Goal: Information Seeking & Learning: Check status

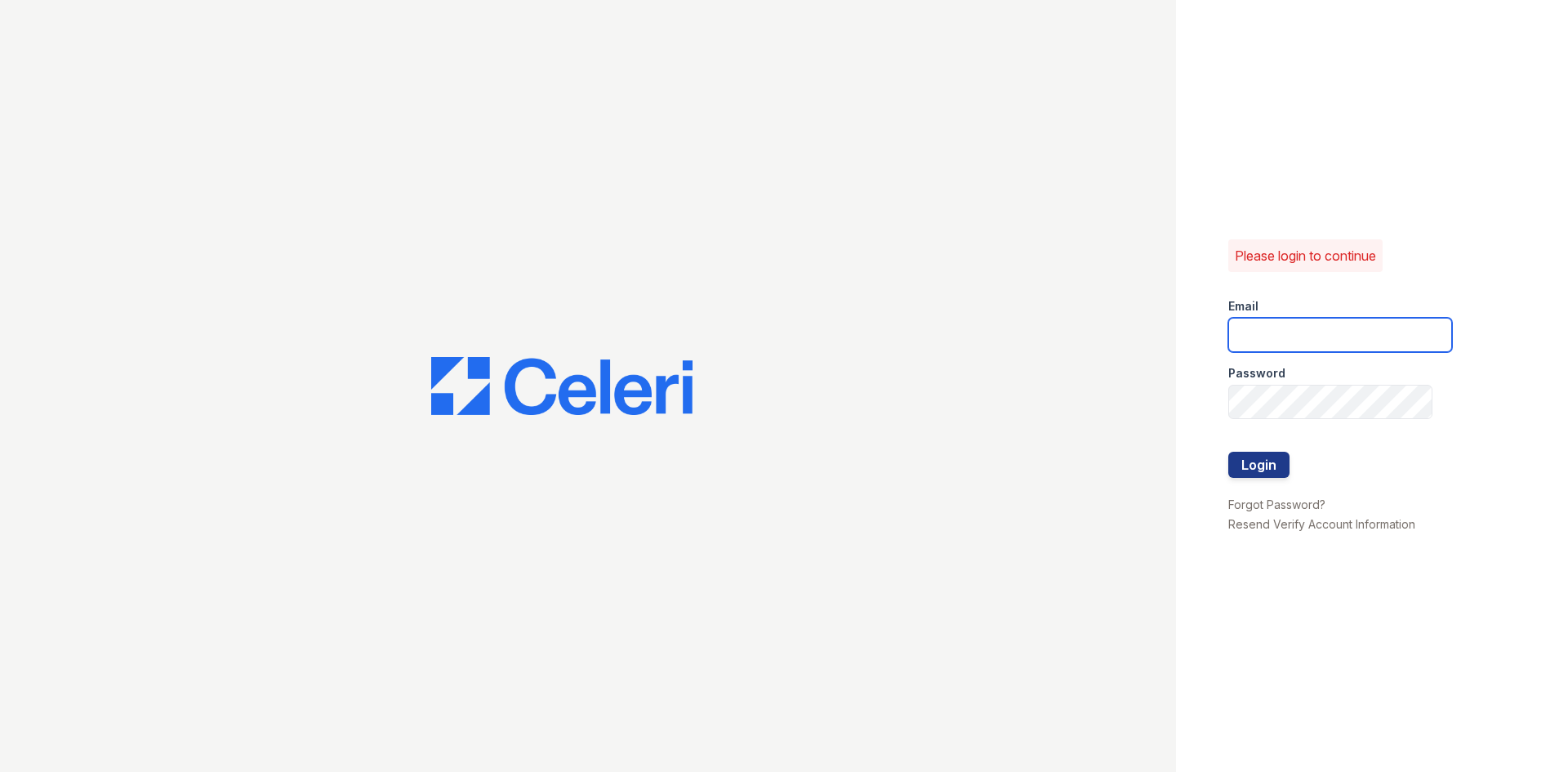
click at [1344, 335] on input "email" at bounding box center [1340, 335] width 224 height 35
drag, startPoint x: 1291, startPoint y: 327, endPoint x: 1301, endPoint y: 334, distance: 12.2
click at [1291, 327] on input "email" at bounding box center [1340, 335] width 224 height 35
type input "[EMAIL_ADDRESS][DOMAIN_NAME]"
click at [1228, 451] on button "Login" at bounding box center [1259, 464] width 61 height 26
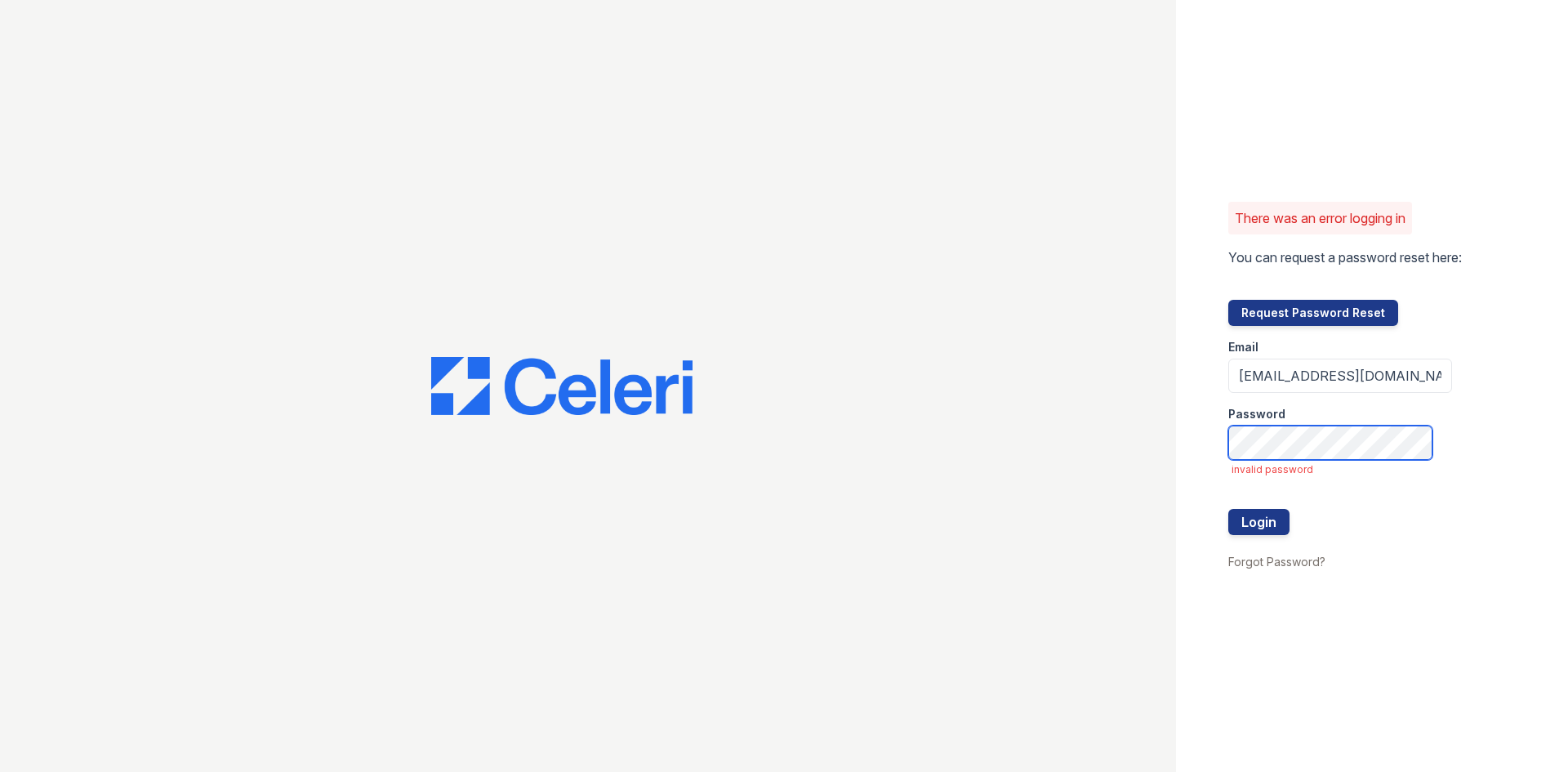
click at [1228, 509] on button "Login" at bounding box center [1259, 522] width 61 height 26
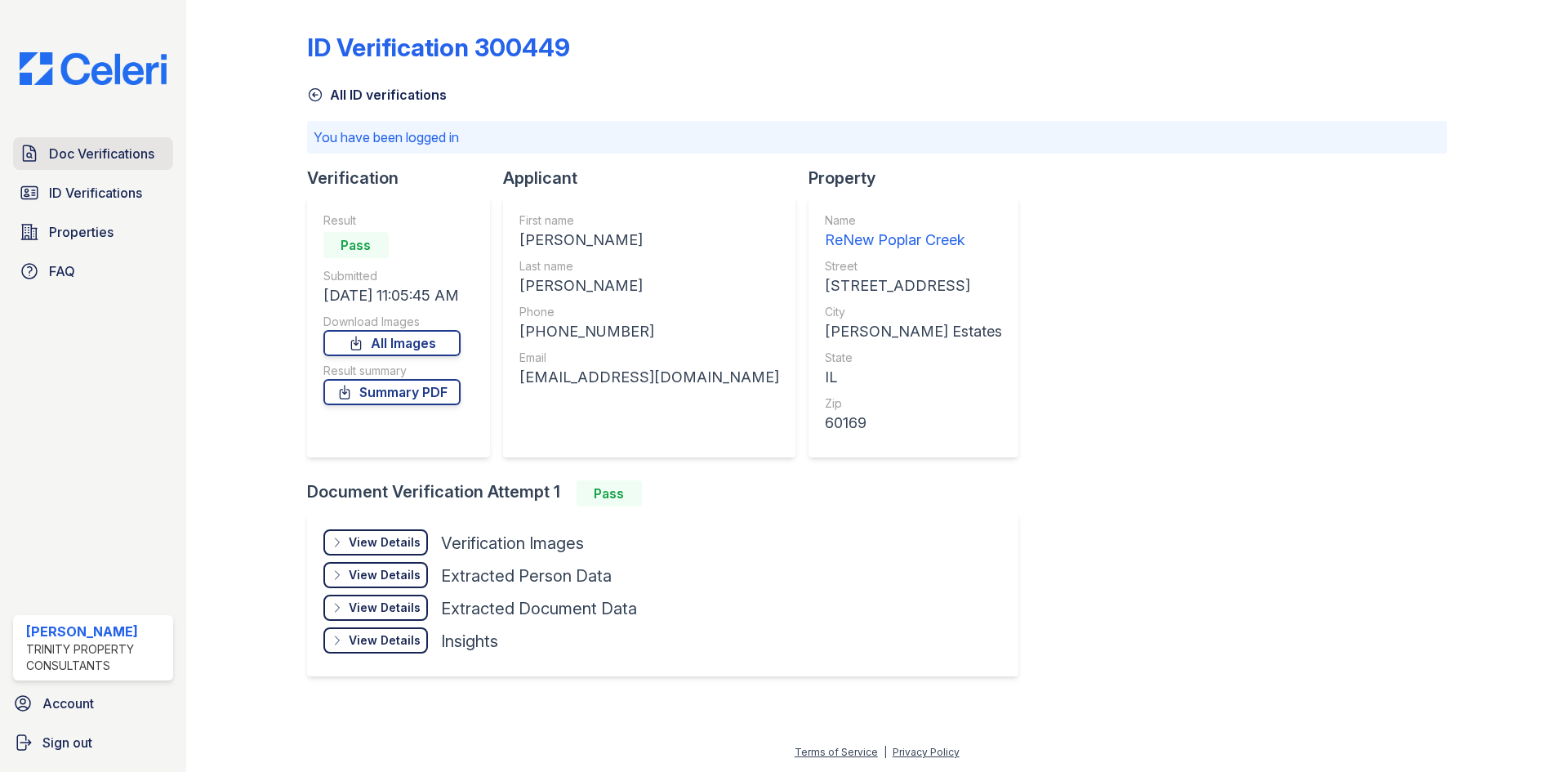
click at [110, 150] on span "Doc Verifications" at bounding box center [102, 153] width 105 height 20
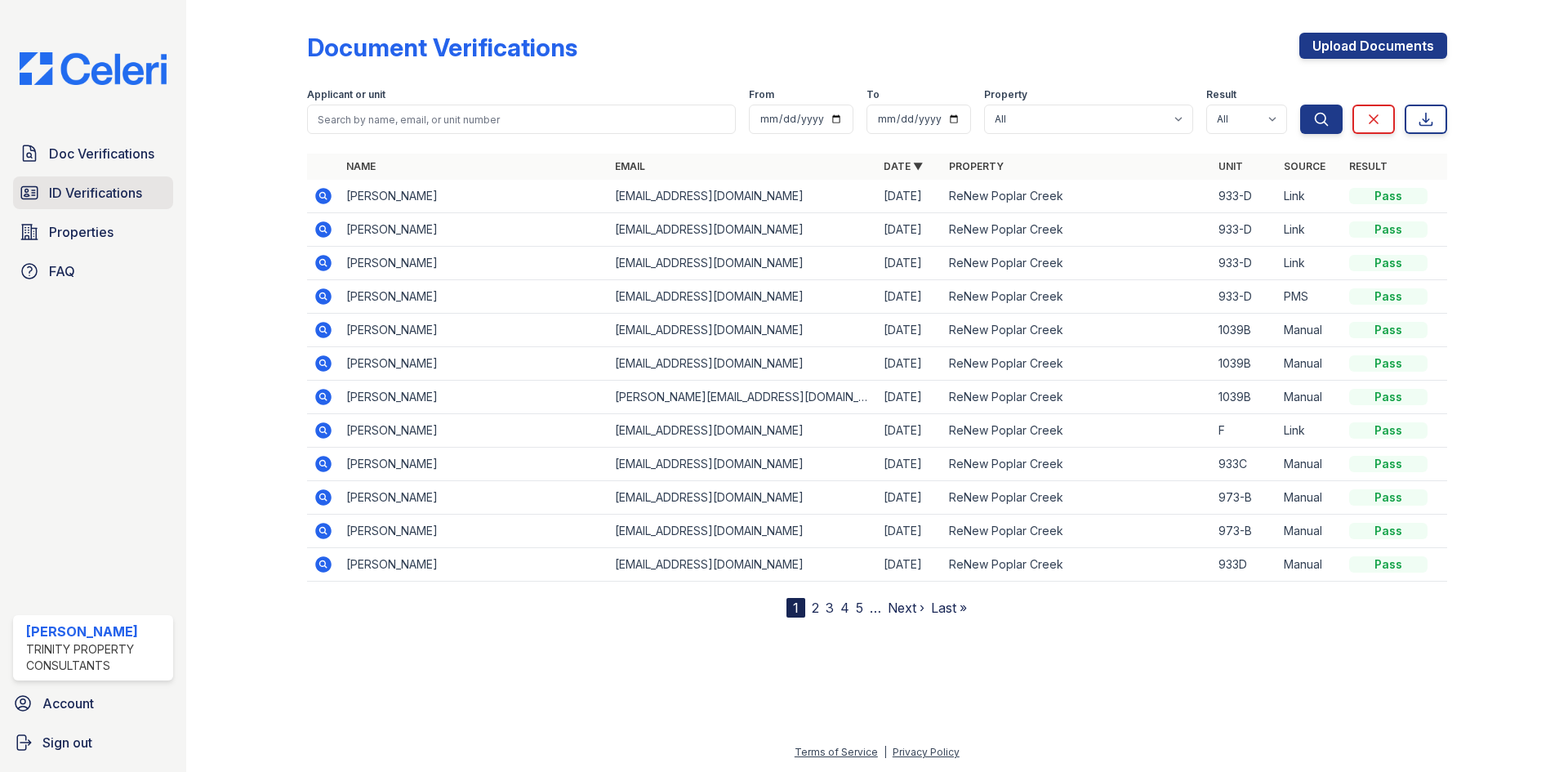
click at [87, 186] on span "ID Verifications" at bounding box center [96, 193] width 93 height 20
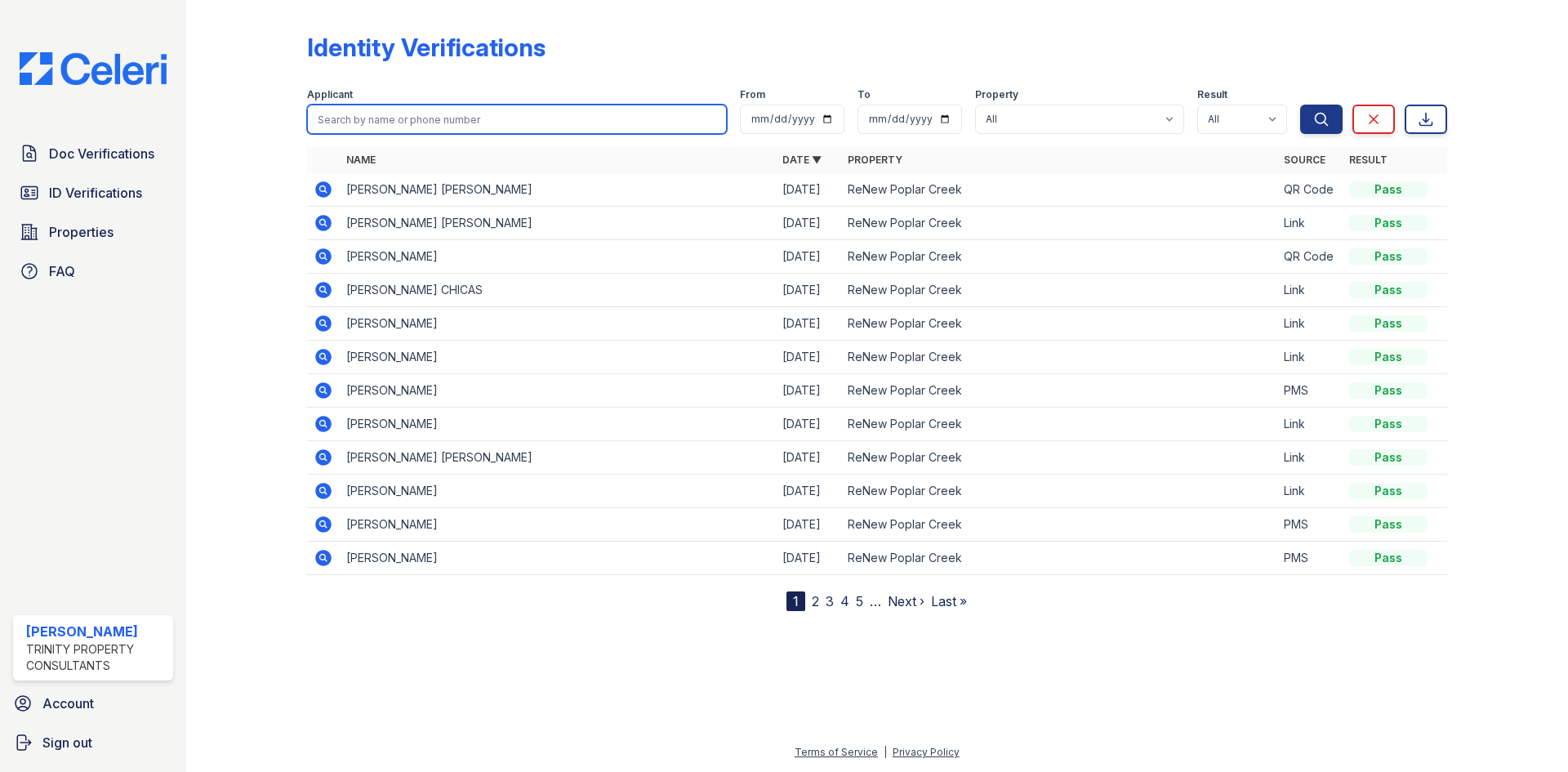
click at [409, 113] on input "search" at bounding box center [517, 119] width 420 height 29
type input "asif"
click at [1300, 105] on button "Search" at bounding box center [1321, 119] width 42 height 29
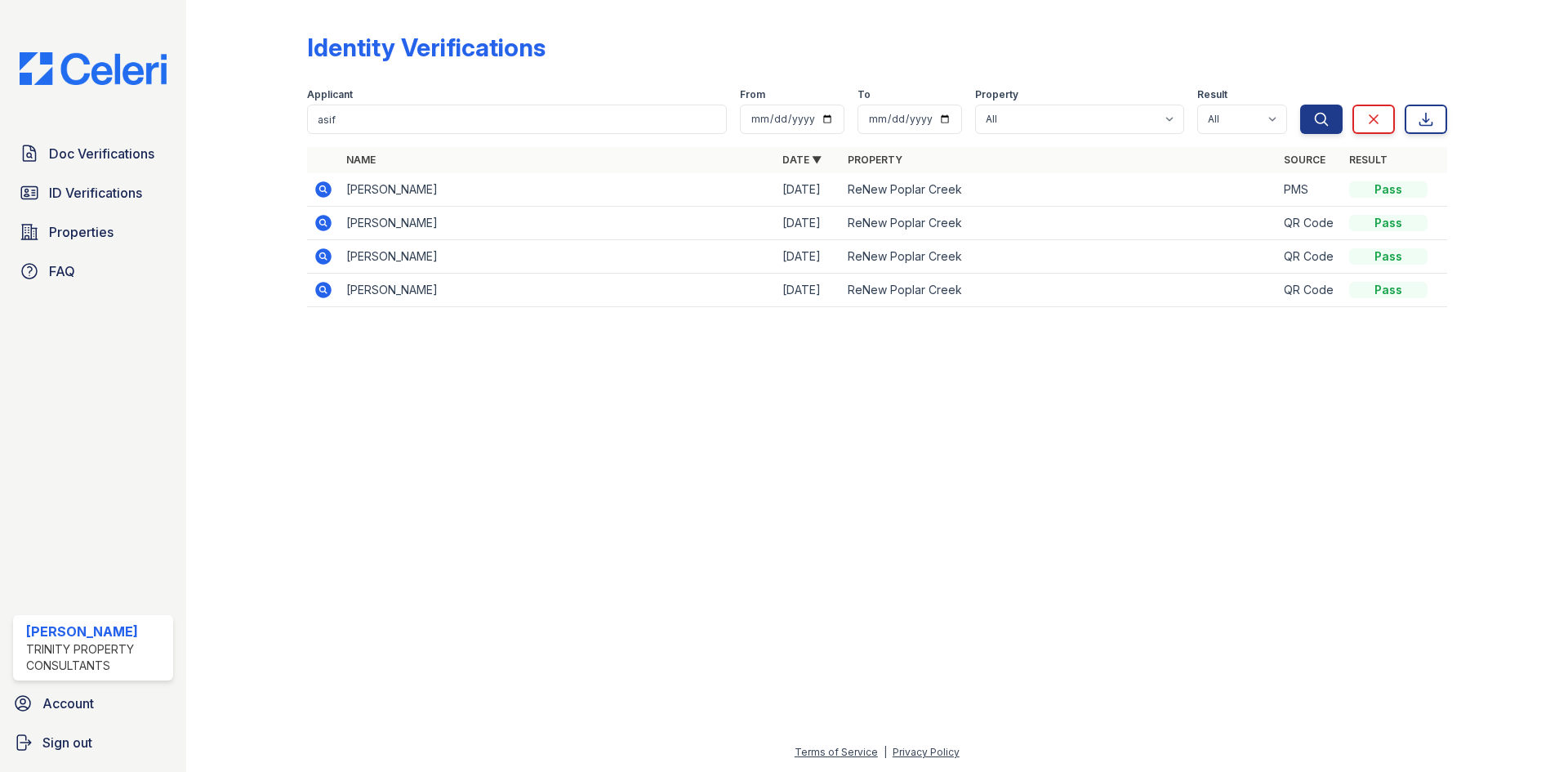
click at [513, 252] on td "ASIF SHAHBAZKHANLI" at bounding box center [558, 257] width 437 height 34
click at [513, 218] on td "ASIF SHAHBAZKHANLI" at bounding box center [558, 223] width 437 height 34
click at [852, 479] on div at bounding box center [877, 546] width 1329 height 392
click at [893, 407] on div at bounding box center [877, 546] width 1329 height 392
click at [44, 195] on link "ID Verifications" at bounding box center [92, 193] width 160 height 33
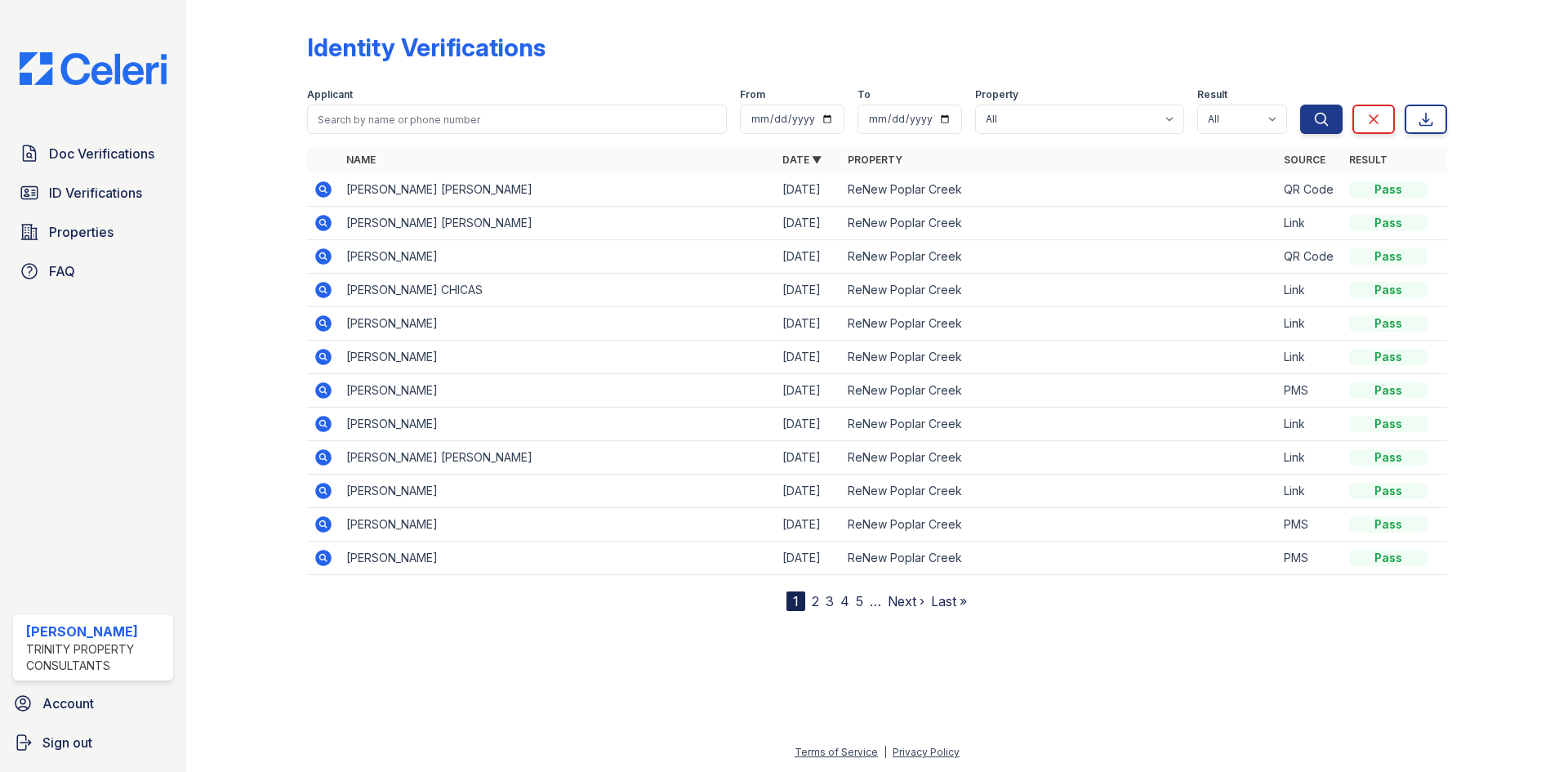
drag, startPoint x: 44, startPoint y: 195, endPoint x: 65, endPoint y: 137, distance: 61.7
click at [65, 137] on div "Doc Verifications ID Verifications Properties FAQ Taylor Buch Trinity Property …" at bounding box center [92, 386] width 186 height 772
click at [72, 147] on span "Doc Verifications" at bounding box center [102, 153] width 105 height 20
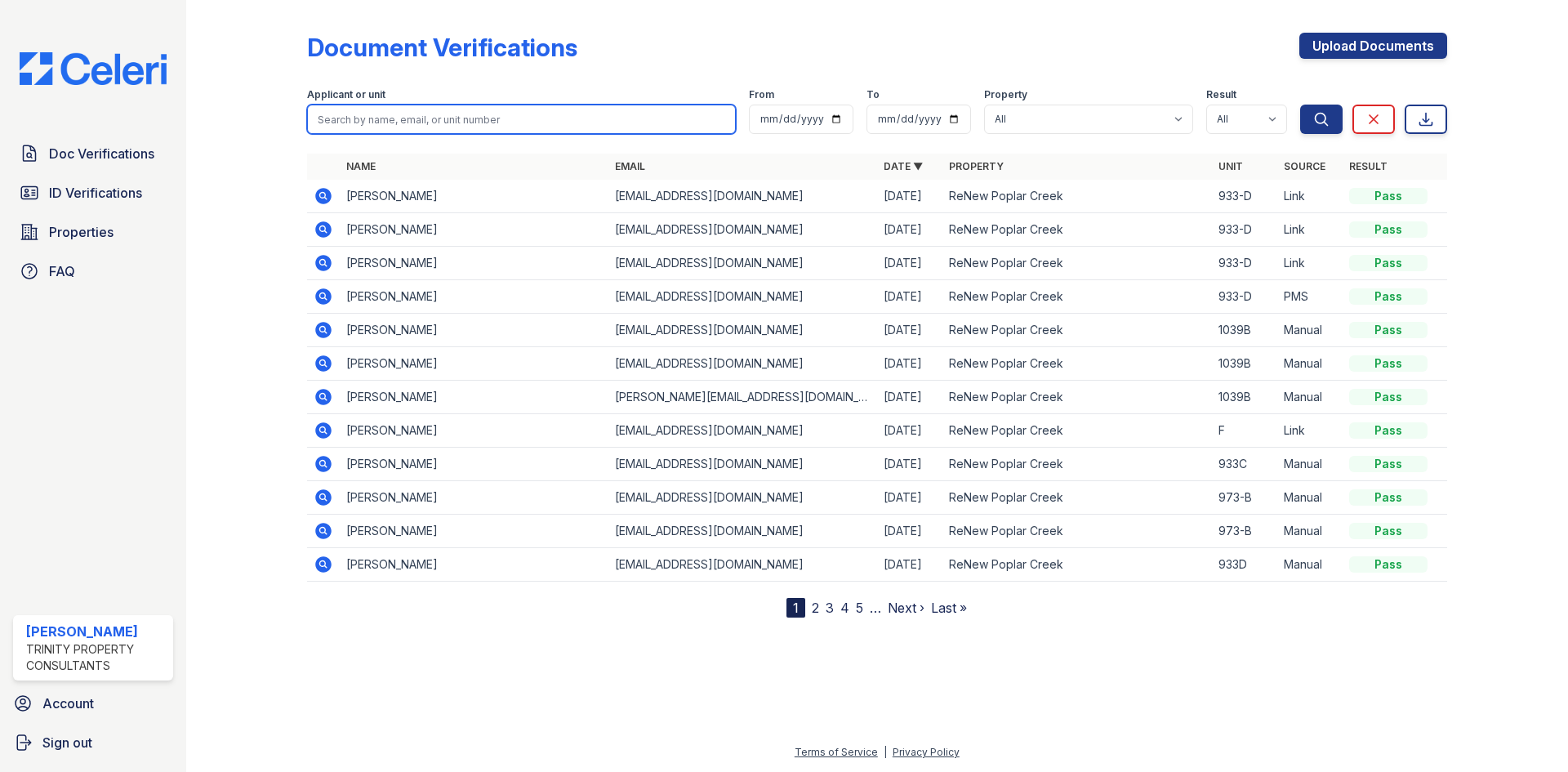
click at [393, 109] on input "search" at bounding box center [521, 119] width 429 height 29
type input "asif"
click at [1300, 105] on button "Search" at bounding box center [1321, 119] width 42 height 29
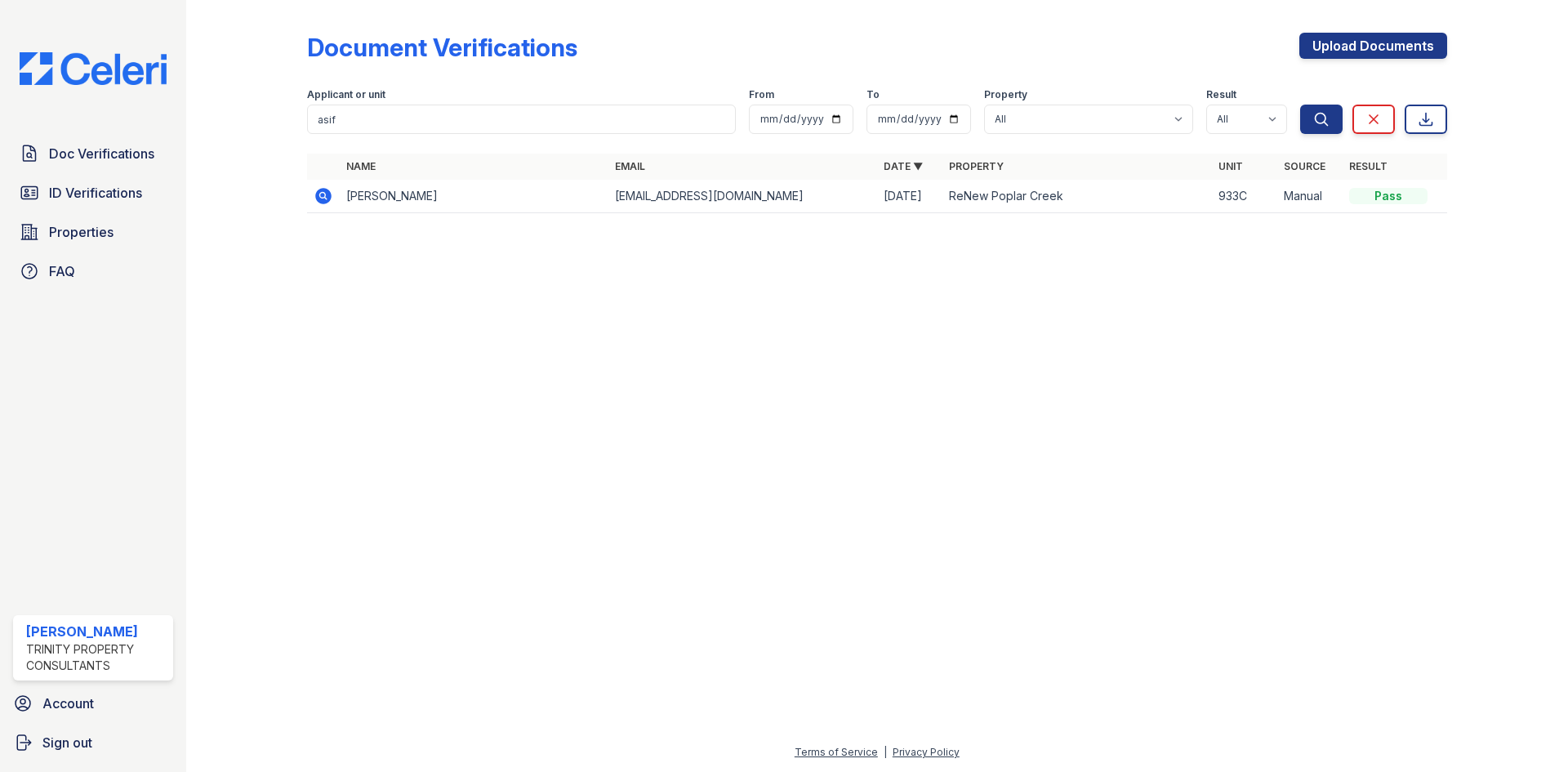
drag, startPoint x: 992, startPoint y: 578, endPoint x: 967, endPoint y: 555, distance: 34.0
click at [992, 579] on div at bounding box center [877, 499] width 1329 height 487
click at [110, 202] on span "ID Verifications" at bounding box center [96, 193] width 93 height 20
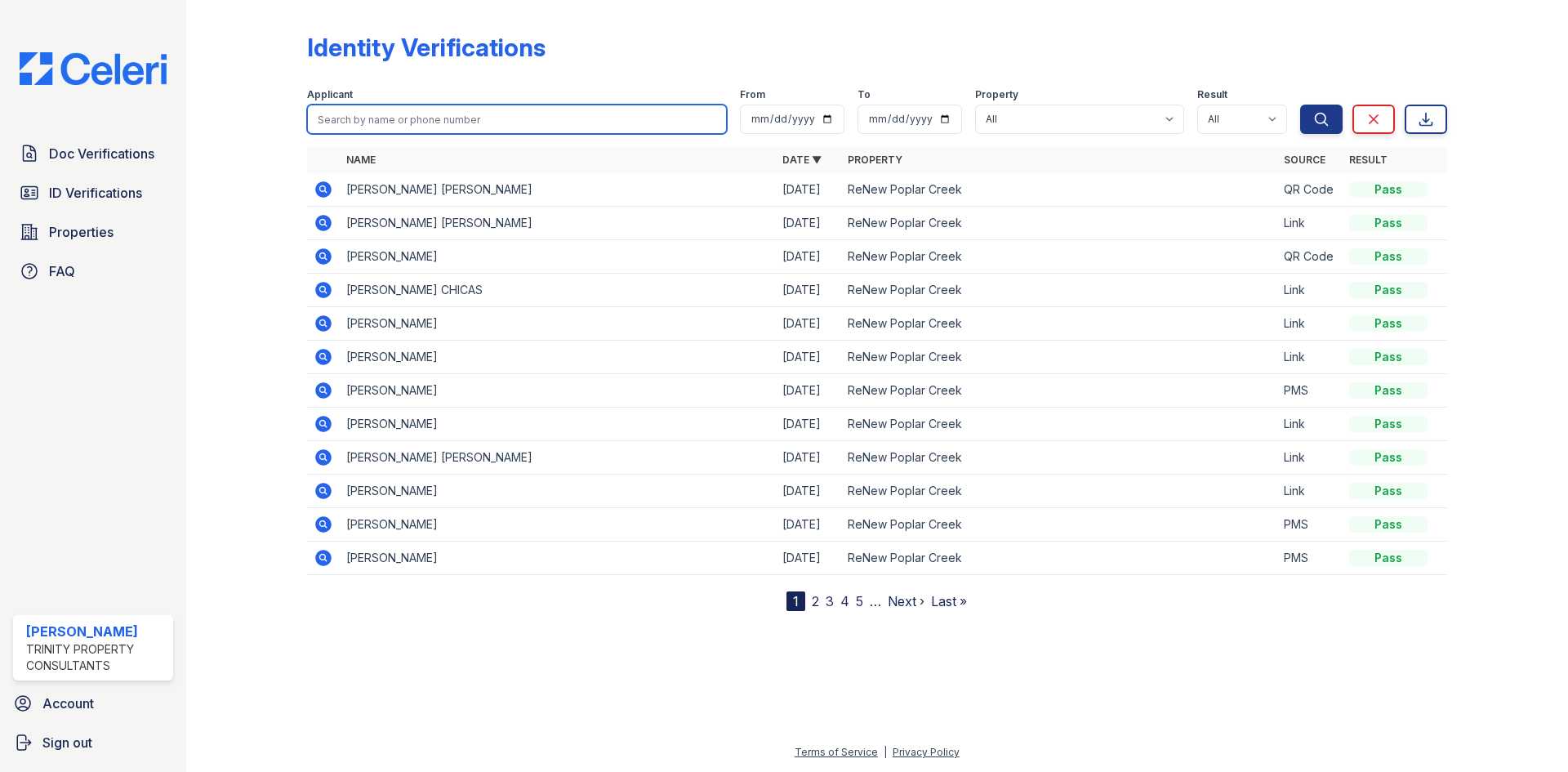
click at [483, 112] on input "search" at bounding box center [517, 119] width 420 height 29
type input "asif"
click at [1300, 105] on button "Search" at bounding box center [1321, 119] width 42 height 29
